Goal: Task Accomplishment & Management: Use online tool/utility

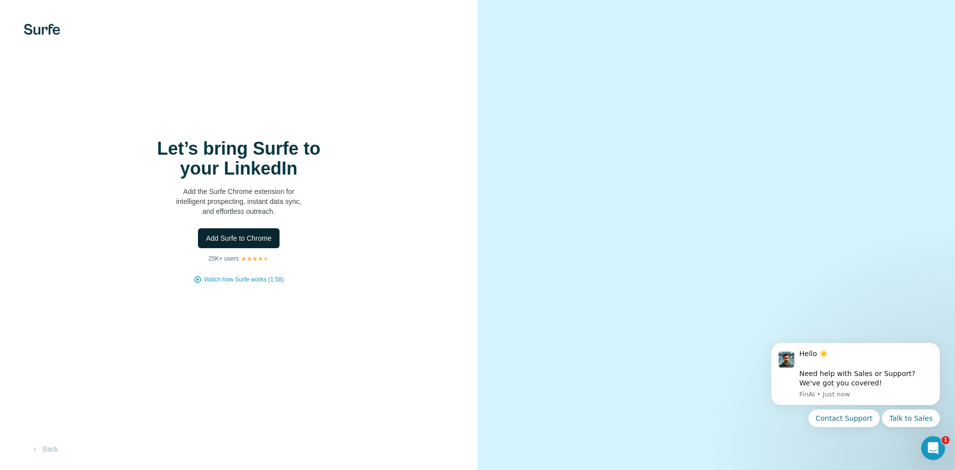
click at [261, 244] on button "Add Surfe to Chrome" at bounding box center [239, 238] width 82 height 20
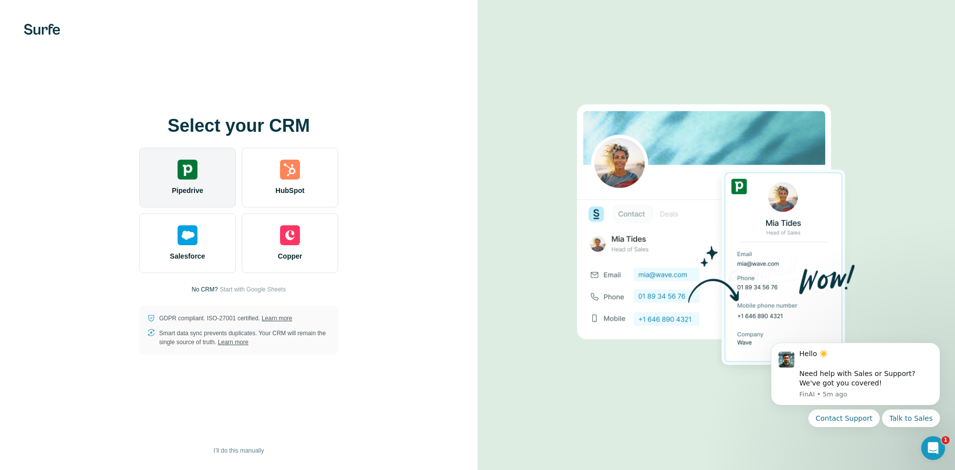
click at [181, 178] on img at bounding box center [187, 170] width 20 height 20
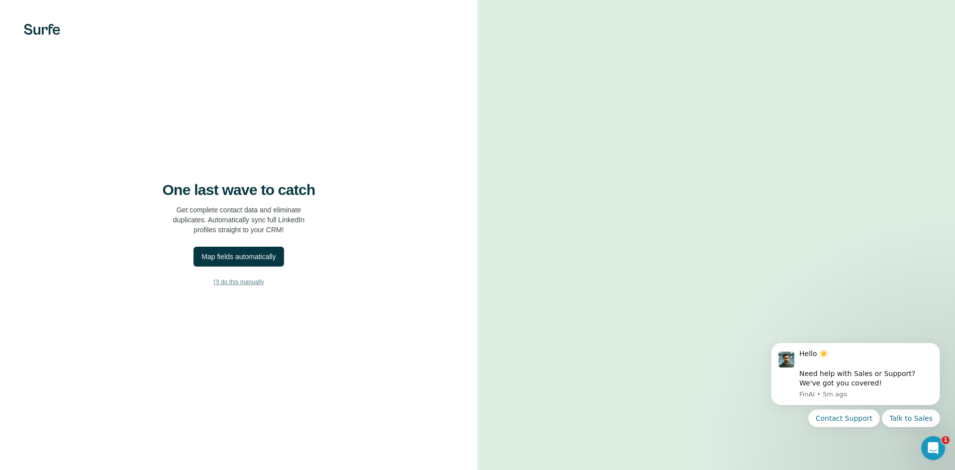
click at [248, 282] on span "I’ll do this manually" at bounding box center [238, 281] width 50 height 9
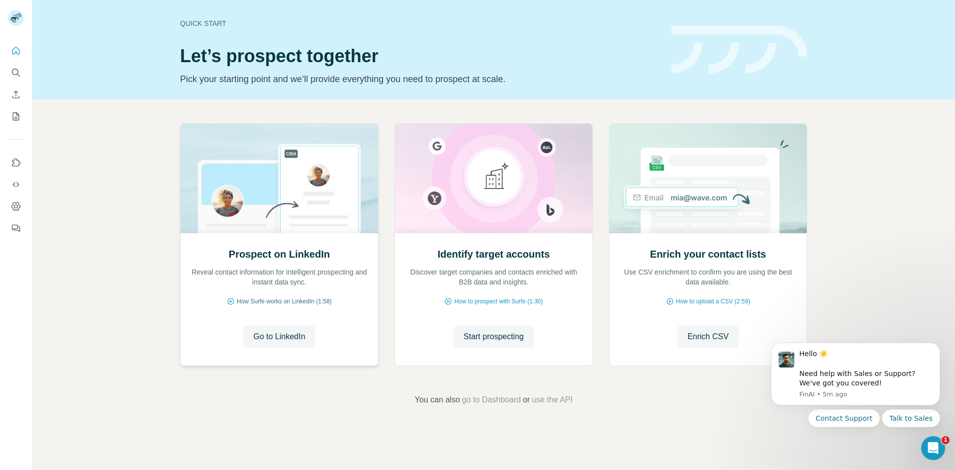
click at [298, 299] on span "How Surfe works on LinkedIn (1:58)" at bounding box center [284, 301] width 95 height 9
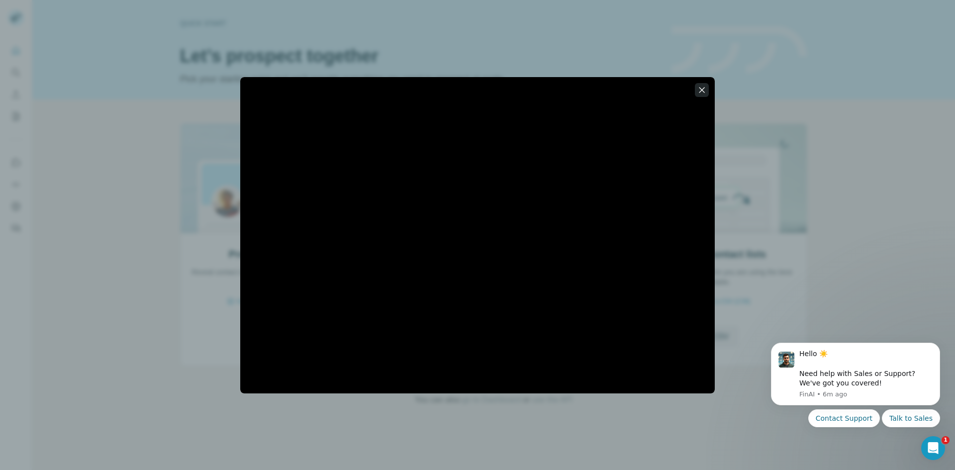
click at [704, 88] on icon "button" at bounding box center [701, 89] width 5 height 5
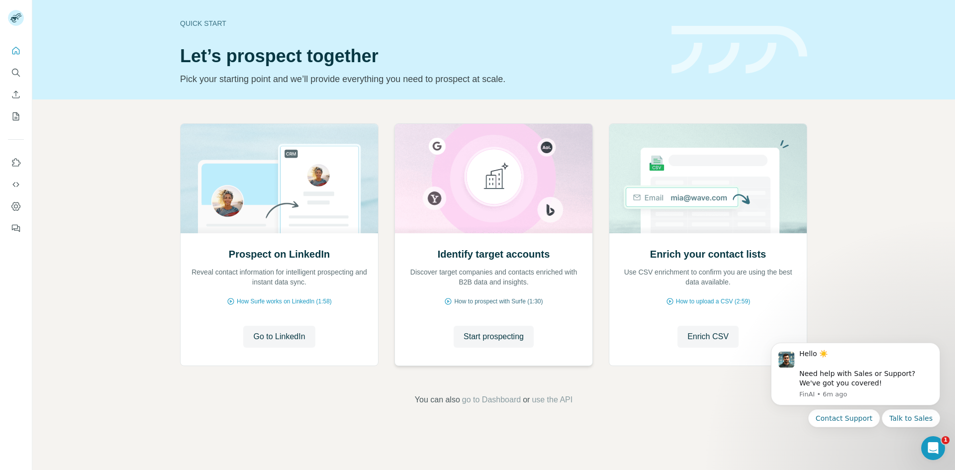
click at [510, 303] on span "How to prospect with Surfe (1:30)" at bounding box center [498, 301] width 88 height 9
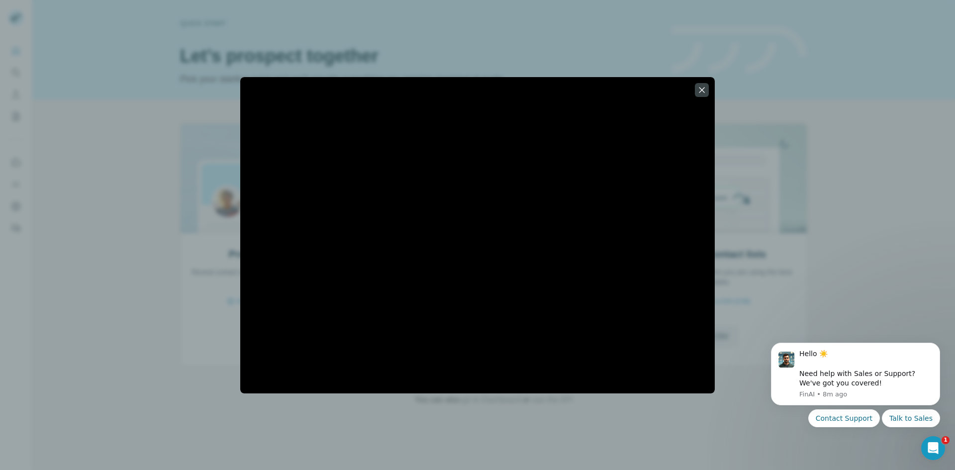
click at [191, 336] on div at bounding box center [477, 235] width 955 height 470
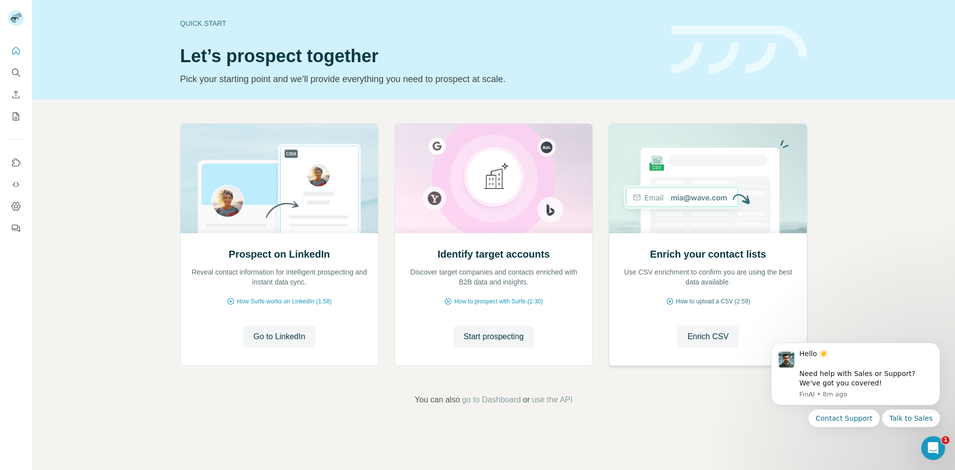
click at [711, 303] on span "How to upload a CSV (2:59)" at bounding box center [713, 301] width 74 height 9
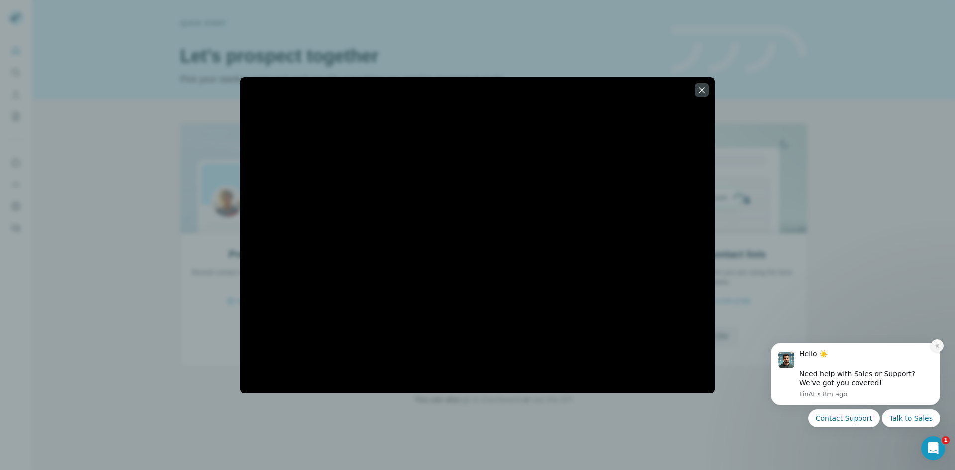
click at [937, 345] on icon "Dismiss notification" at bounding box center [936, 345] width 5 height 5
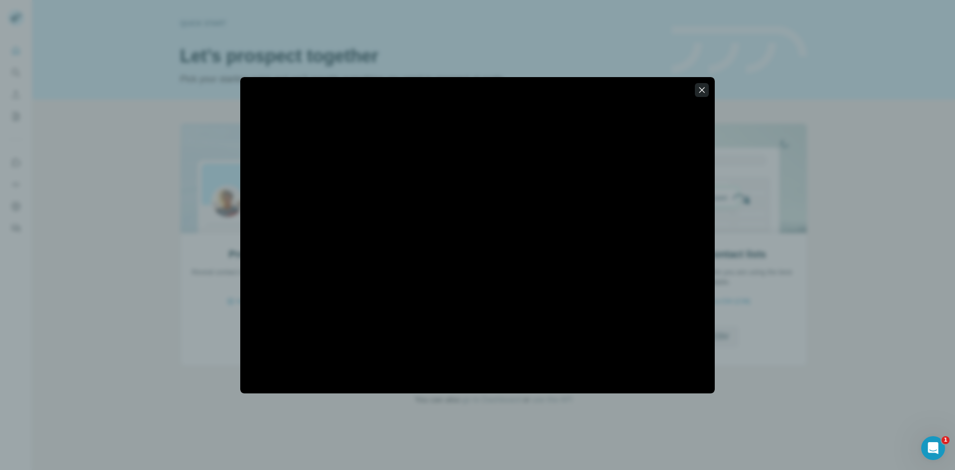
click at [705, 93] on icon "button" at bounding box center [702, 90] width 10 height 10
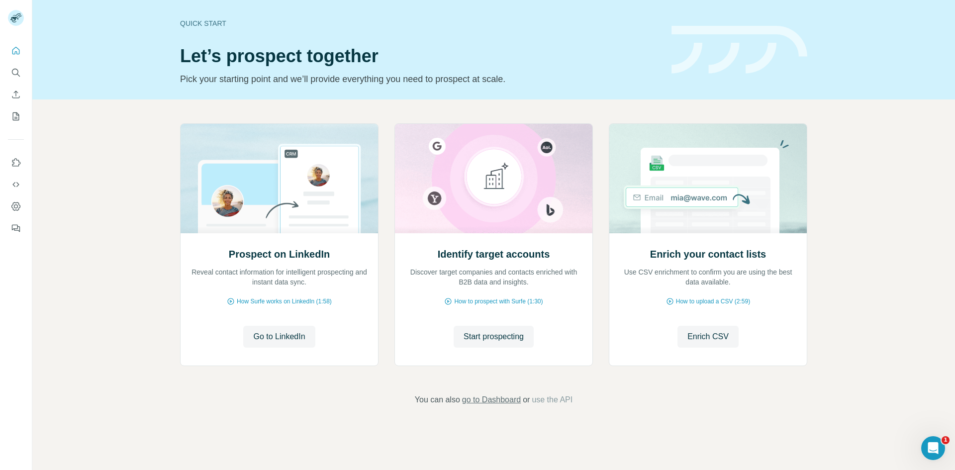
click at [486, 398] on span "go to Dashboard" at bounding box center [491, 400] width 59 height 12
click at [15, 118] on icon "My lists" at bounding box center [16, 116] width 10 height 10
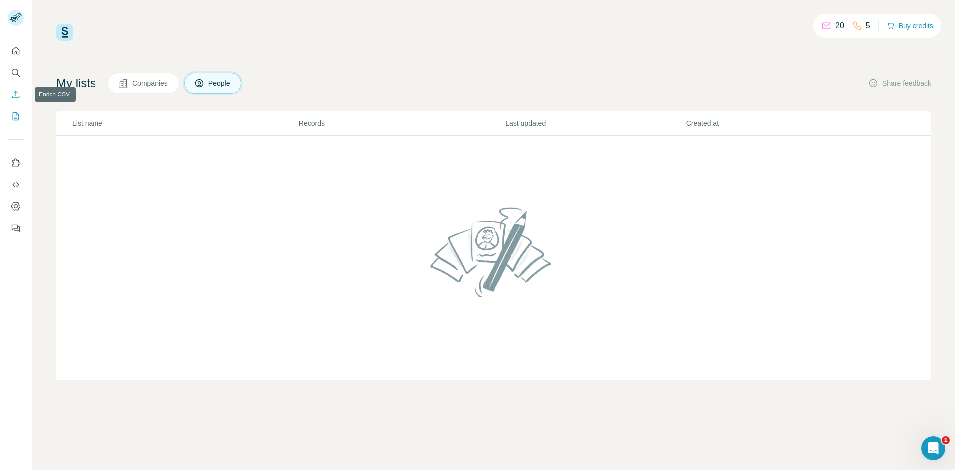
click at [20, 96] on icon "Enrich CSV" at bounding box center [16, 94] width 10 height 10
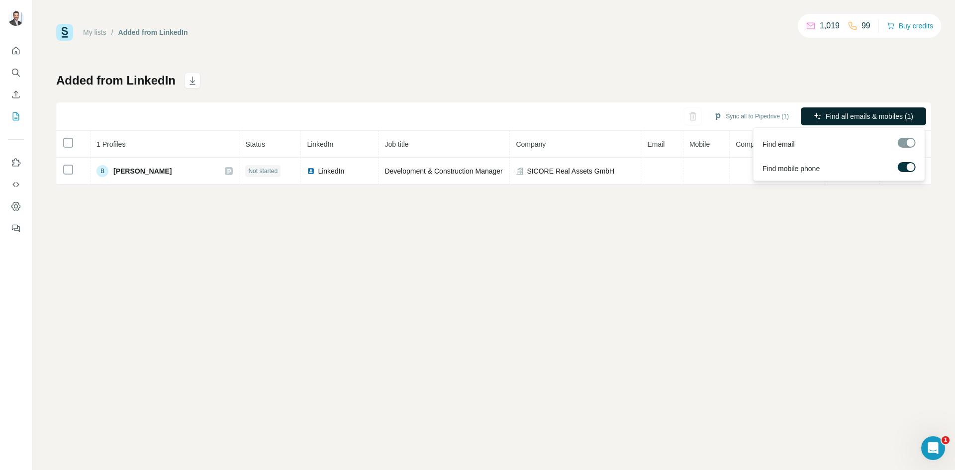
click at [861, 119] on span "Find all emails & mobiles (1)" at bounding box center [869, 116] width 88 height 10
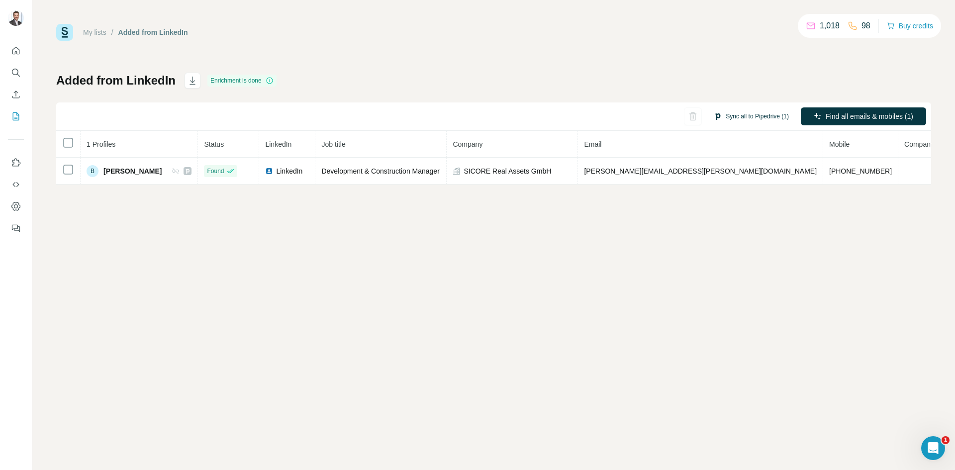
click at [763, 119] on button "Sync all to Pipedrive (1)" at bounding box center [750, 116] width 89 height 15
click at [741, 189] on button "Sync all to Pipedrive" at bounding box center [736, 191] width 110 height 20
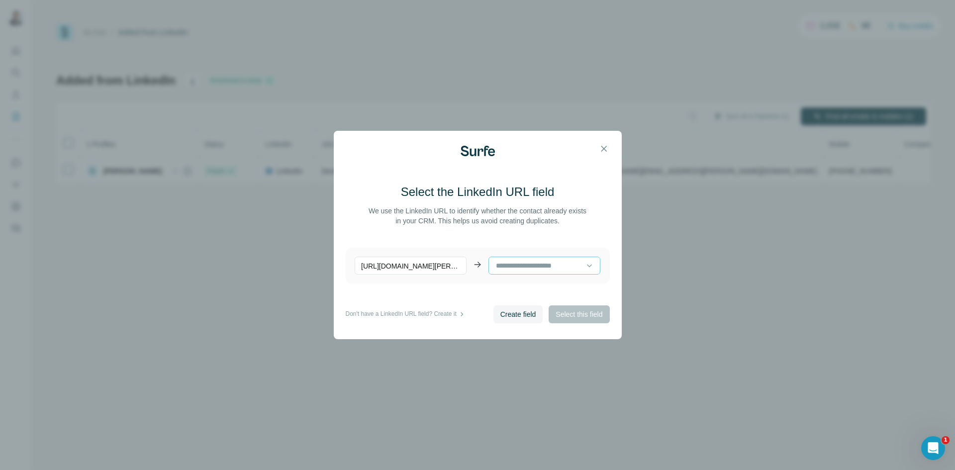
click at [524, 264] on input at bounding box center [540, 265] width 91 height 11
click at [522, 290] on p "No results. Let's try again!" at bounding box center [540, 291] width 80 height 10
click at [549, 268] on input at bounding box center [540, 265] width 91 height 11
click at [479, 263] on icon at bounding box center [477, 265] width 10 height 10
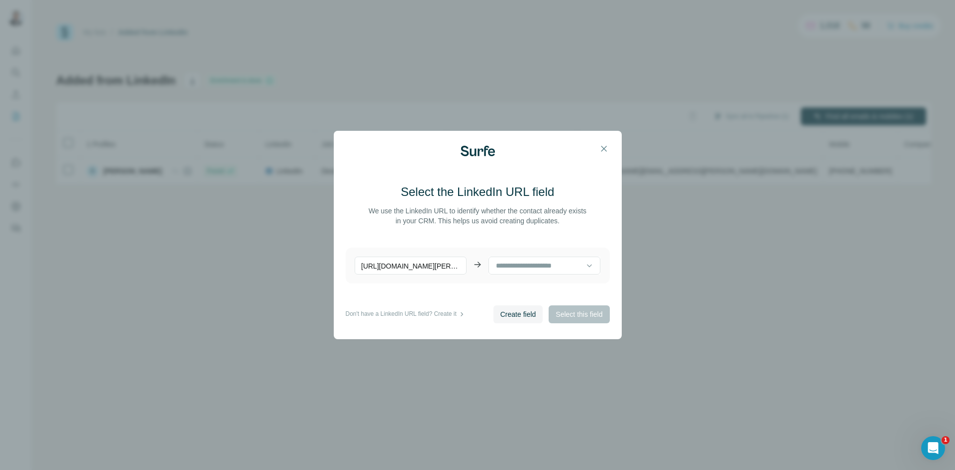
click at [479, 265] on icon at bounding box center [477, 265] width 10 height 10
click at [603, 145] on icon "button" at bounding box center [604, 149] width 10 height 10
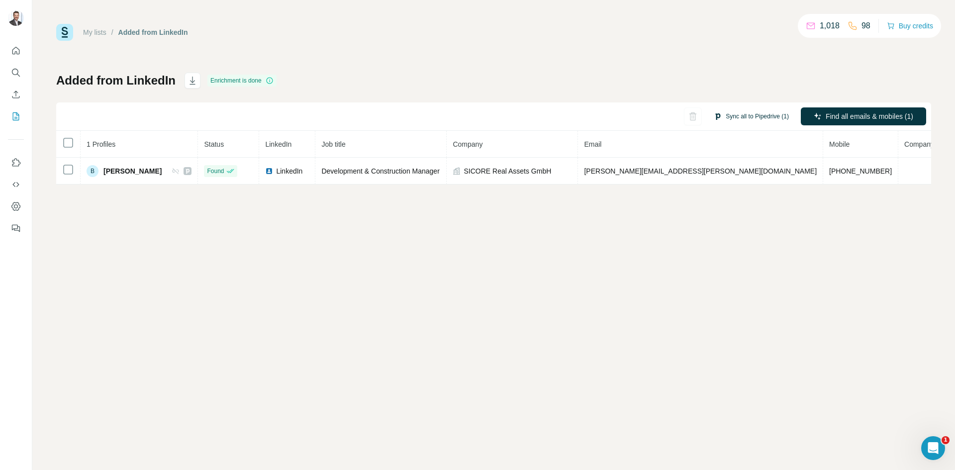
click at [725, 114] on button "Sync all to Pipedrive (1)" at bounding box center [750, 116] width 89 height 15
click at [722, 190] on button "Sync all to Pipedrive" at bounding box center [736, 191] width 110 height 20
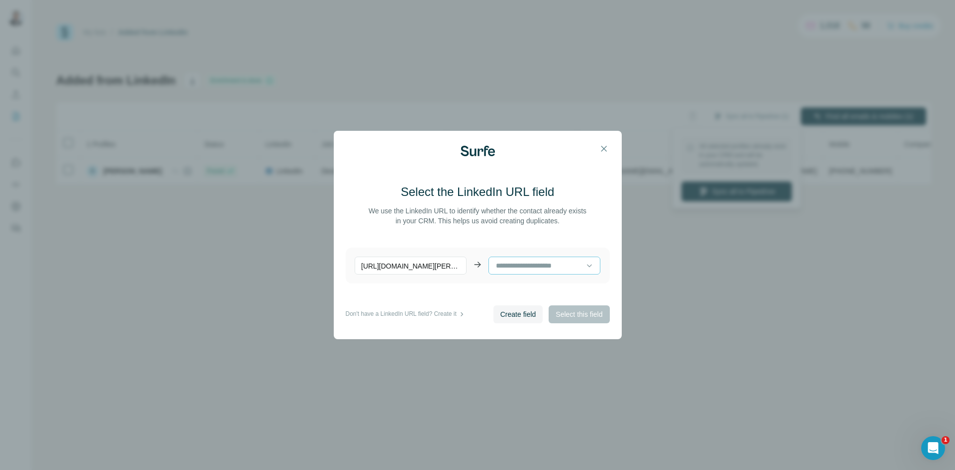
click at [534, 267] on input at bounding box center [540, 265] width 91 height 11
paste input "**********"
type input "**********"
click at [607, 285] on main "Select the LinkedIn URL field We use the LinkedIn URL to identify whether the c…" at bounding box center [478, 244] width 264 height 121
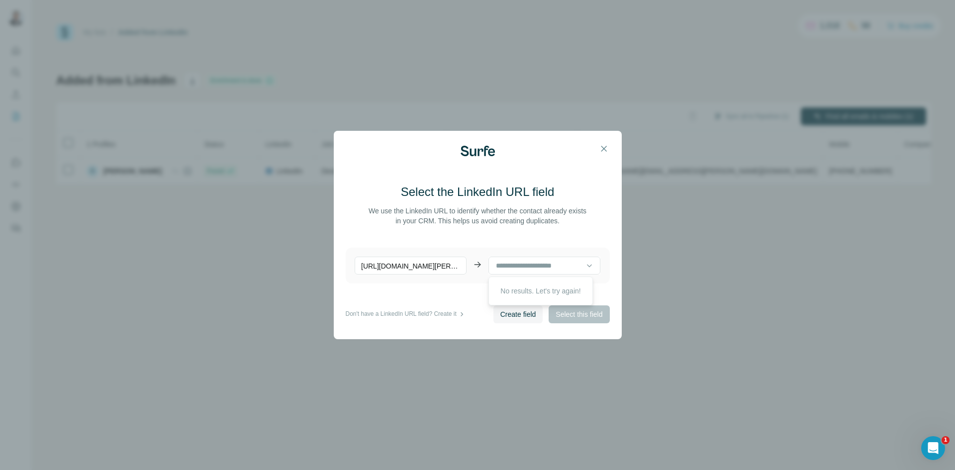
scroll to position [0, 0]
click at [563, 269] on input at bounding box center [537, 265] width 84 height 11
click at [518, 315] on span "Create field" at bounding box center [518, 314] width 36 height 10
click at [571, 317] on span "Select this field" at bounding box center [578, 314] width 47 height 10
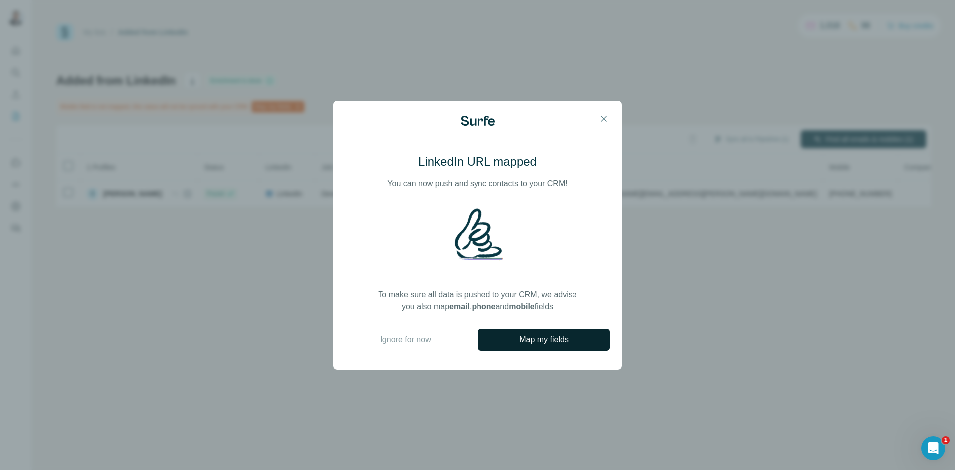
click at [576, 335] on button "Map my fields" at bounding box center [544, 340] width 132 height 22
click at [413, 346] on span "Ignore for now" at bounding box center [405, 340] width 51 height 12
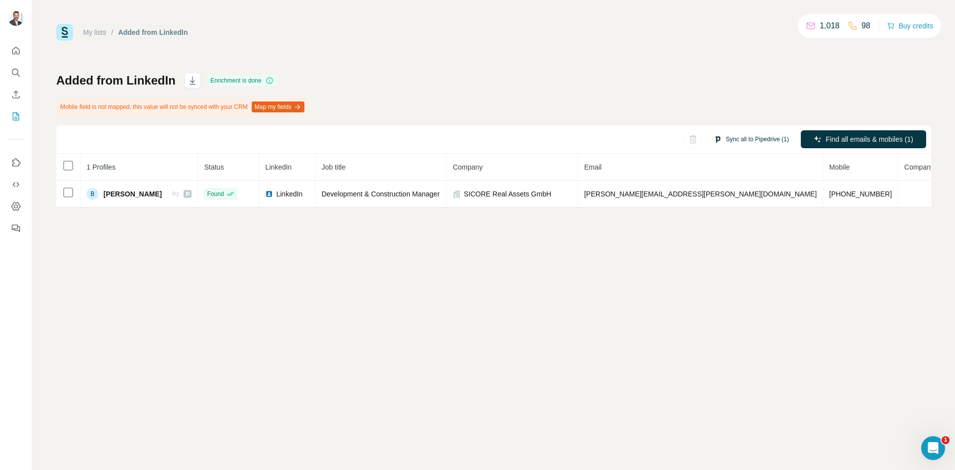
click at [737, 141] on button "Sync all to Pipedrive (1)" at bounding box center [750, 139] width 89 height 15
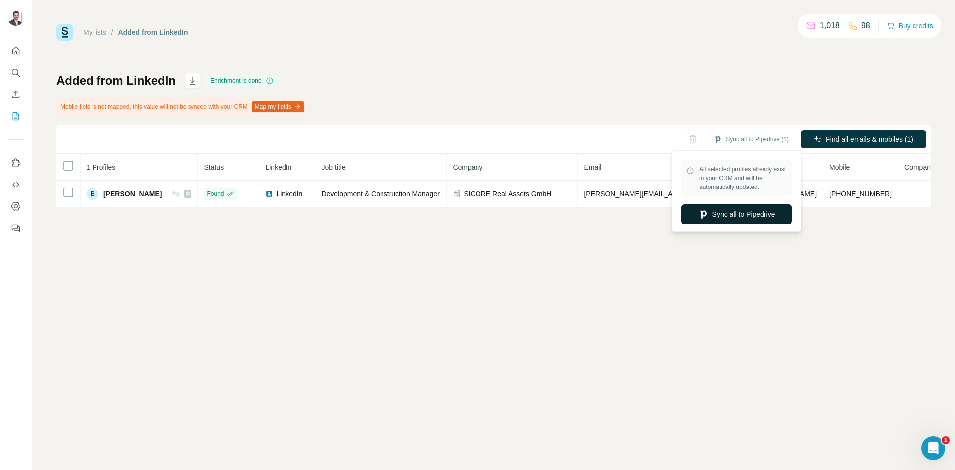
click at [735, 215] on button "Sync all to Pipedrive" at bounding box center [736, 214] width 110 height 20
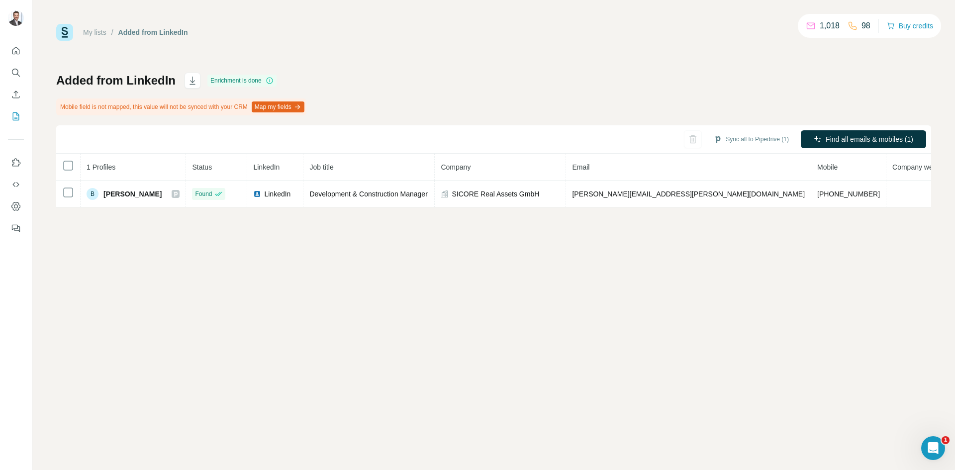
click at [297, 108] on button "Map my fields" at bounding box center [278, 106] width 53 height 11
